Goal: Information Seeking & Learning: Learn about a topic

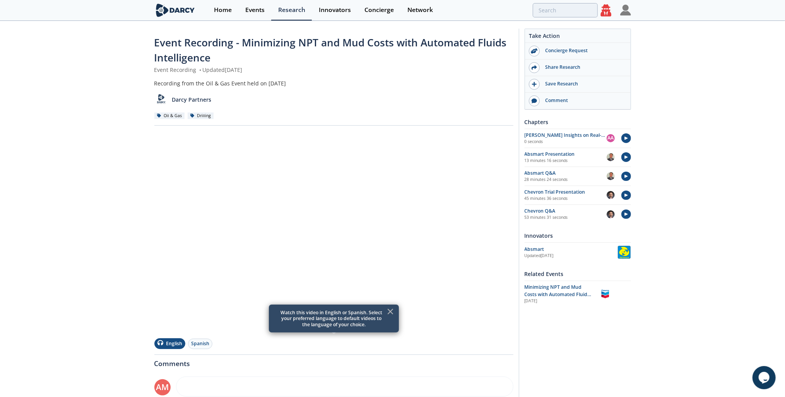
click at [387, 311] on icon at bounding box center [390, 311] width 9 height 9
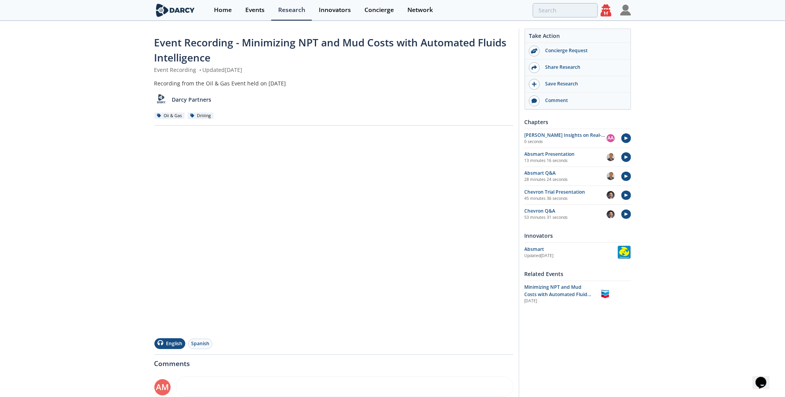
click at [81, 103] on div "Event Recording - Minimizing NPT and Mud Costs with Automated Fluids Intelligen…" at bounding box center [392, 272] width 785 height 500
click at [607, 12] on icon at bounding box center [606, 12] width 14 height 16
